Goal: Information Seeking & Learning: Find specific fact

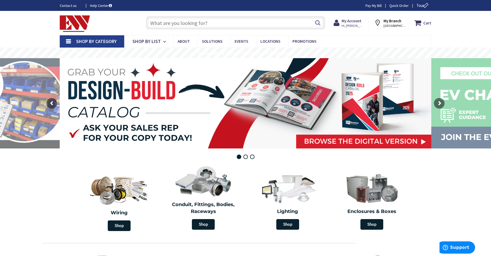
click at [170, 24] on input "text" at bounding box center [235, 22] width 179 height 13
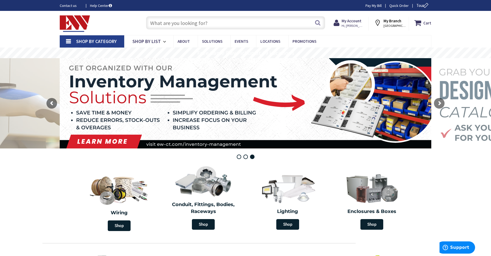
click at [185, 23] on input "text" at bounding box center [235, 22] width 179 height 13
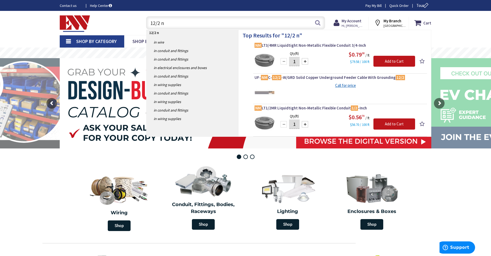
type input "12/2"
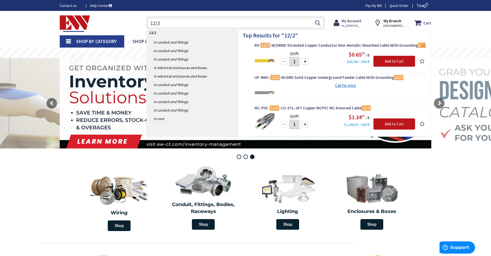
type input "12/2"
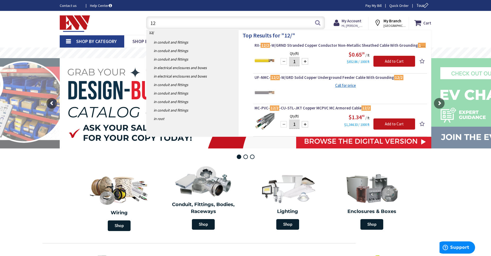
type input "1"
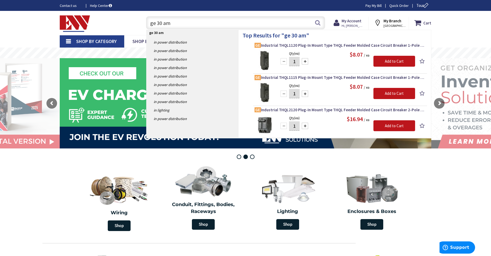
type input "ge 30 amp"
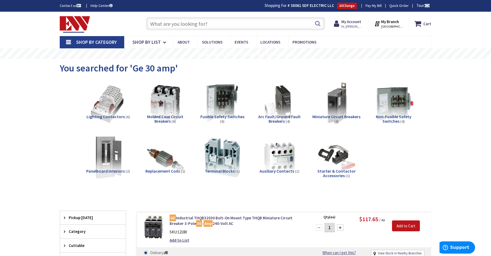
click at [166, 22] on input "text" at bounding box center [235, 23] width 179 height 13
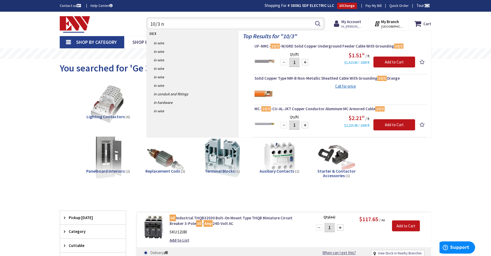
type input "10/3 nm"
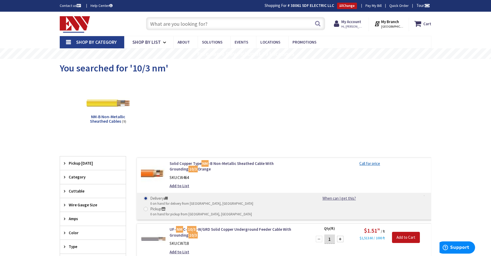
click at [221, 27] on input "text" at bounding box center [235, 23] width 179 height 13
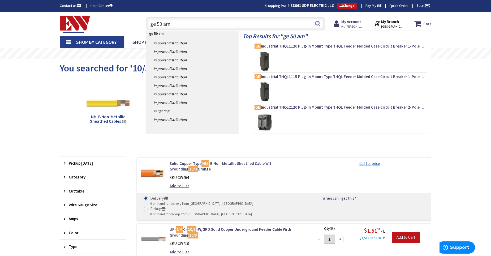
type input "ge 50 amp"
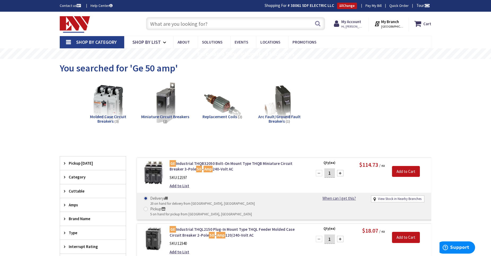
click at [225, 23] on input "text" at bounding box center [235, 23] width 179 height 13
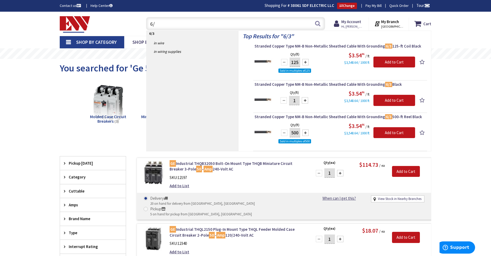
type input "6"
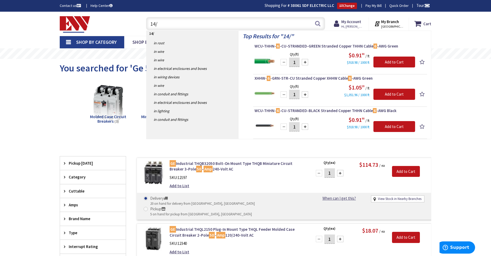
type input "14/2"
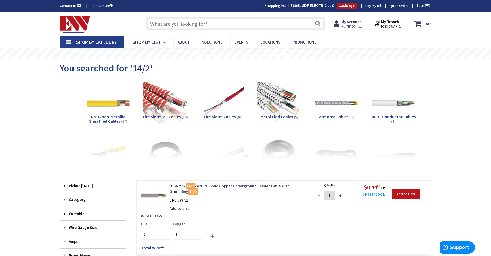
click at [215, 23] on input "text" at bounding box center [235, 23] width 179 height 13
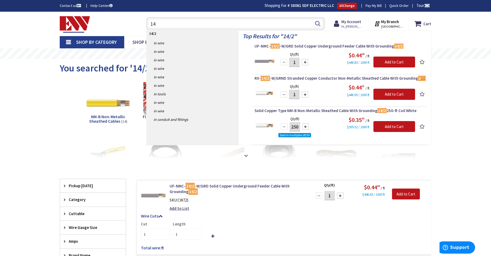
type input "1"
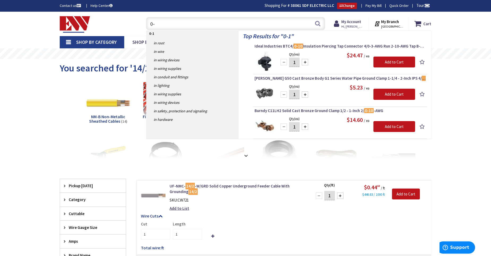
type input "0"
